Goal: Ask a question

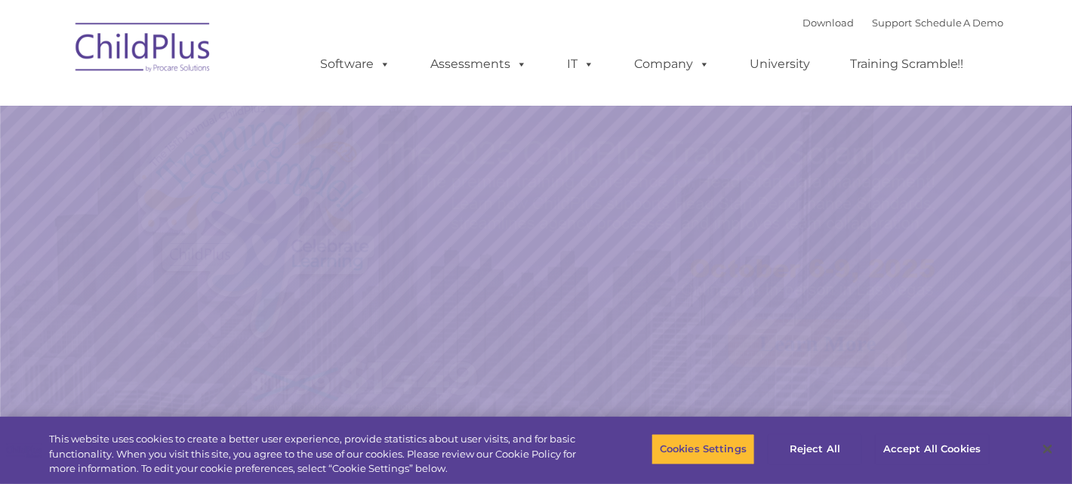
select select "MEDIUM"
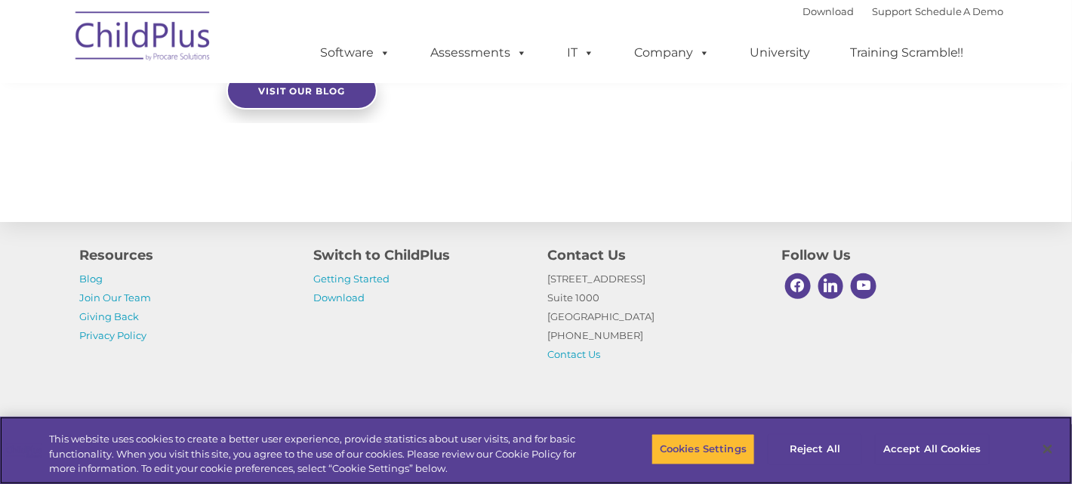
scroll to position [1774, 0]
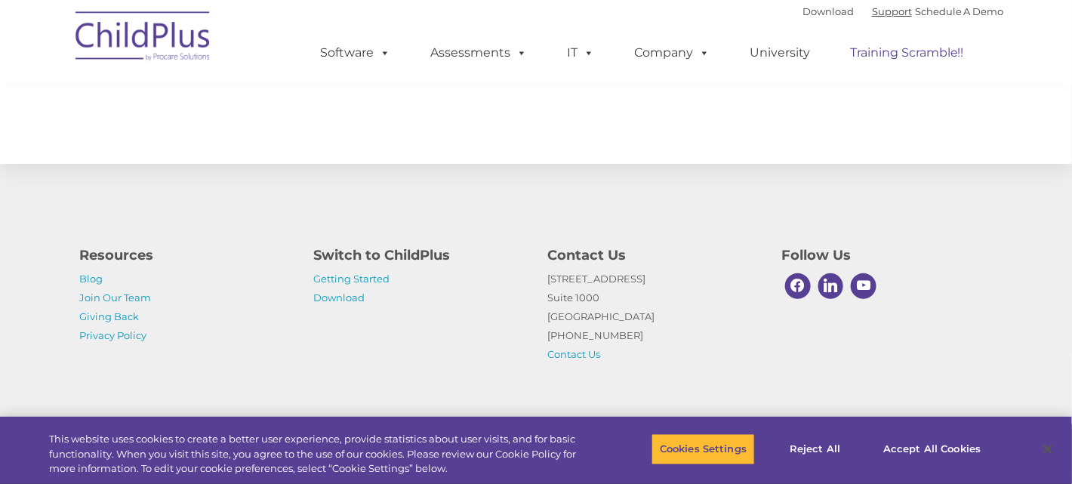
drag, startPoint x: 868, startPoint y: 13, endPoint x: 861, endPoint y: 38, distance: 26.0
click at [872, 14] on link "Support" at bounding box center [892, 11] width 40 height 12
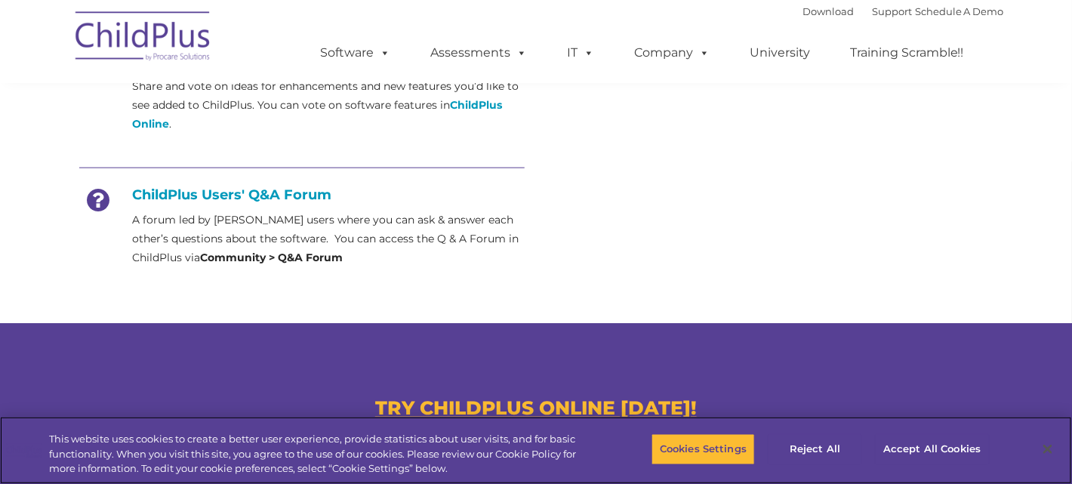
scroll to position [677, 0]
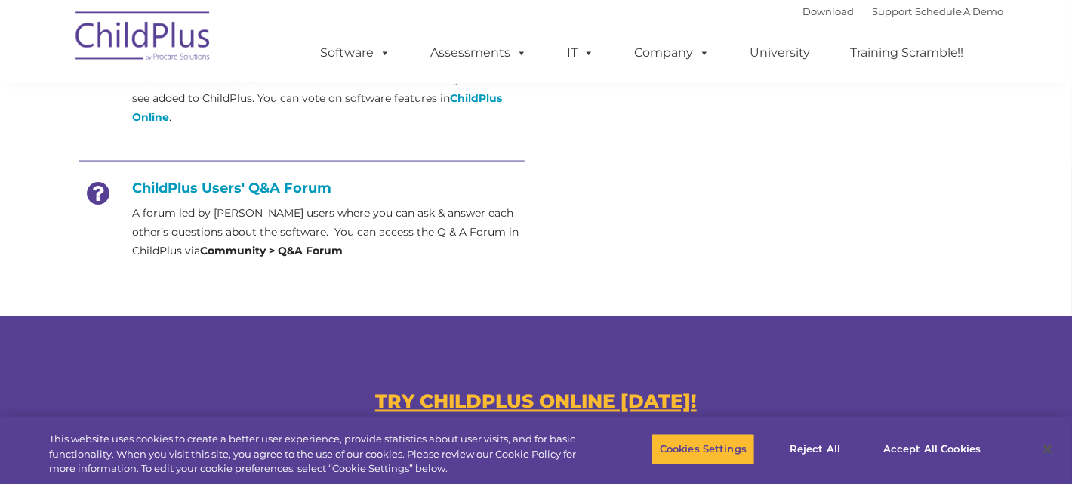
click at [145, 188] on h4 "ChildPlus Users' Q&A Forum" at bounding box center [301, 188] width 445 height 17
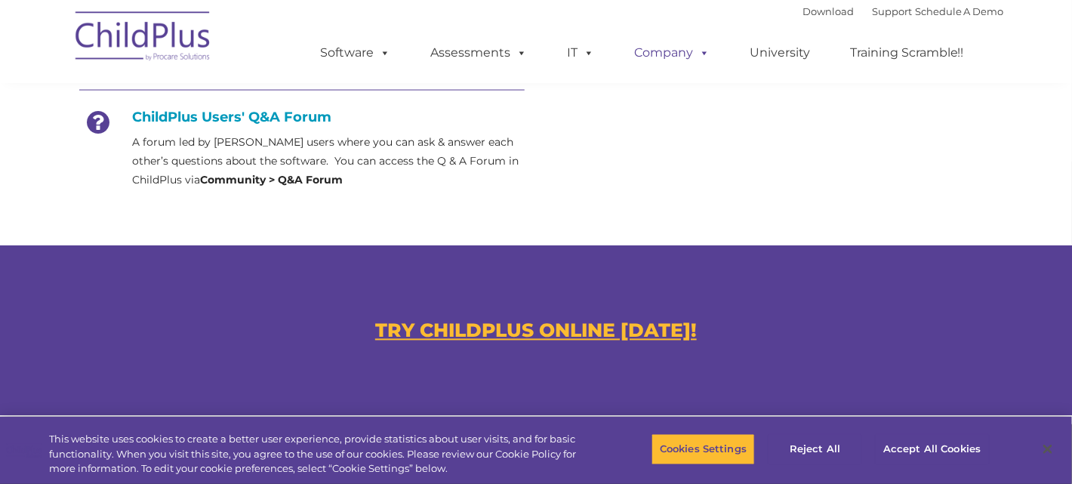
scroll to position [750, 0]
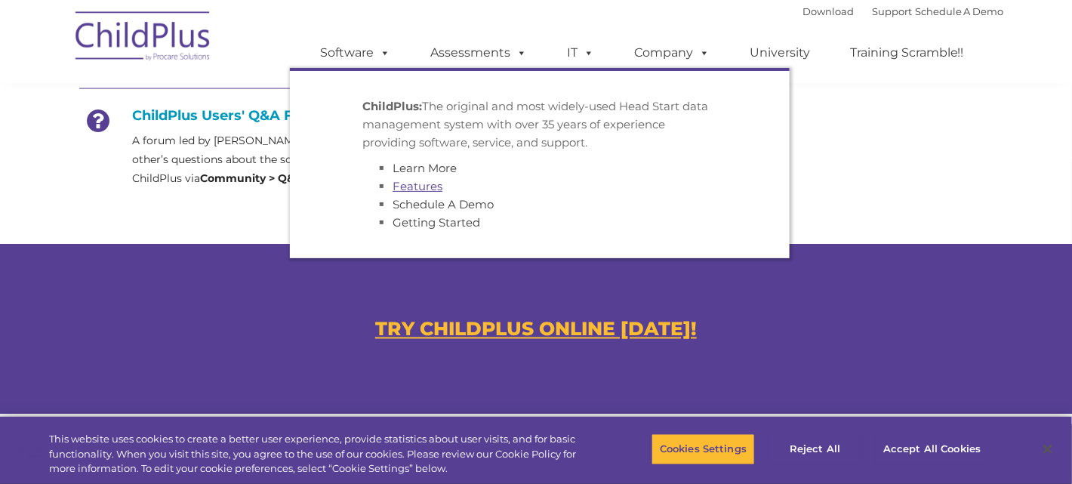
click at [416, 187] on link "Features" at bounding box center [418, 186] width 50 height 14
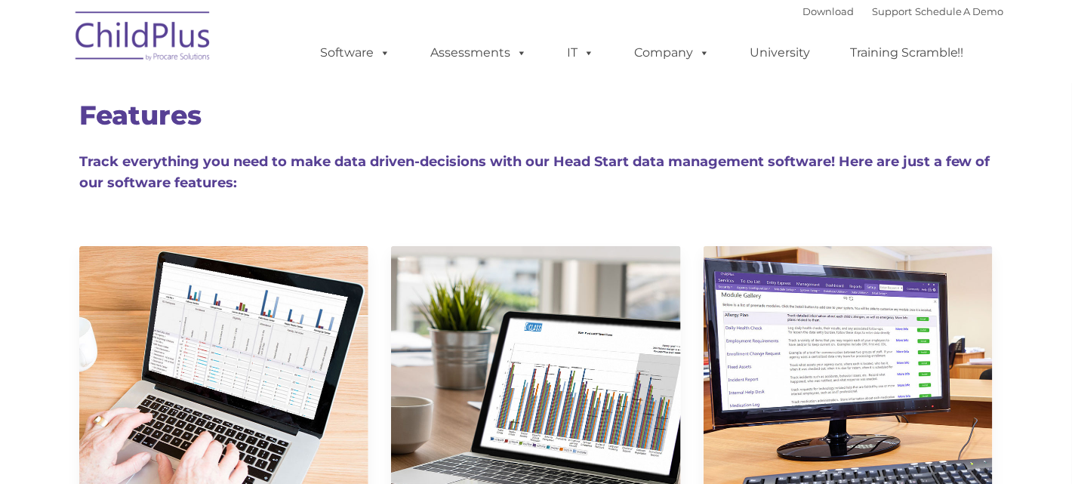
type input ""
